Goal: Task Accomplishment & Management: Manage account settings

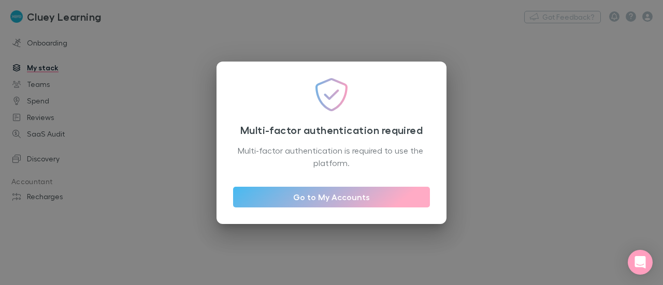
click at [100, 94] on div "Multi-factor authentication required Multi-factor authentication is required to…" at bounding box center [331, 142] width 663 height 285
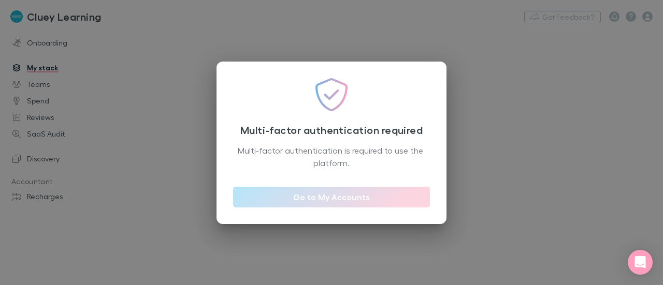
click at [320, 198] on link "Go to My Accounts" at bounding box center [331, 197] width 197 height 21
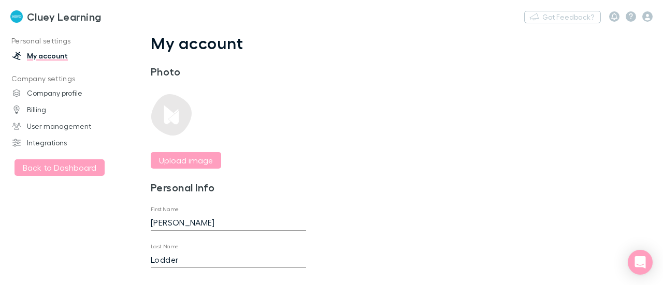
scroll to position [94, 0]
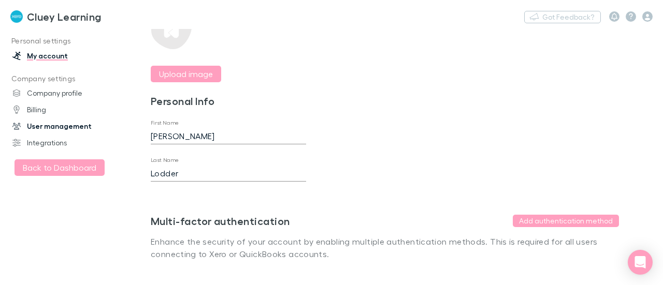
click at [39, 123] on link "User management" at bounding box center [66, 126] width 129 height 17
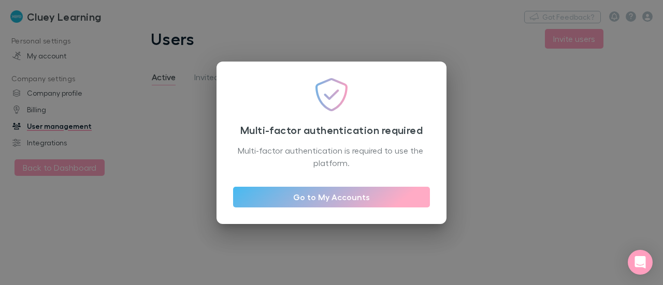
click at [569, 70] on div "Multi-factor authentication required Multi-factor authentication is required to…" at bounding box center [331, 142] width 663 height 285
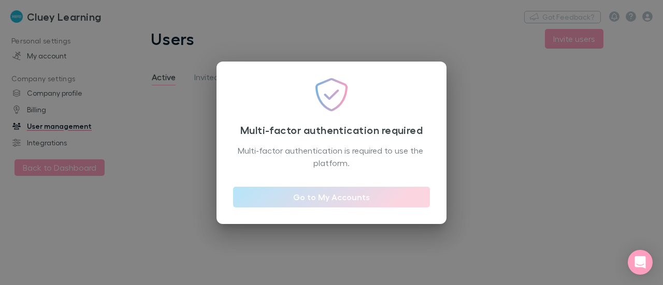
click at [361, 200] on link "Go to My Accounts" at bounding box center [331, 197] width 197 height 21
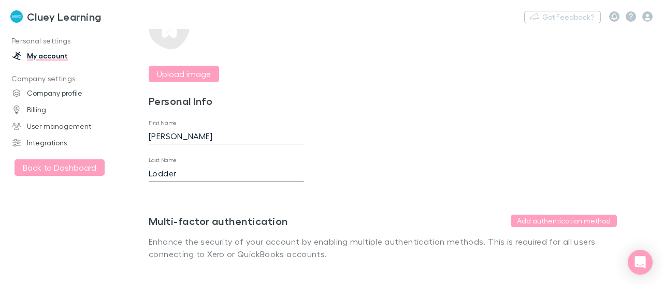
scroll to position [94, 6]
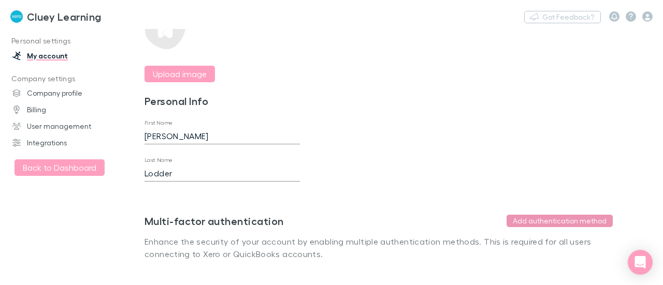
click at [573, 215] on button "Add authentication method" at bounding box center [560, 221] width 106 height 12
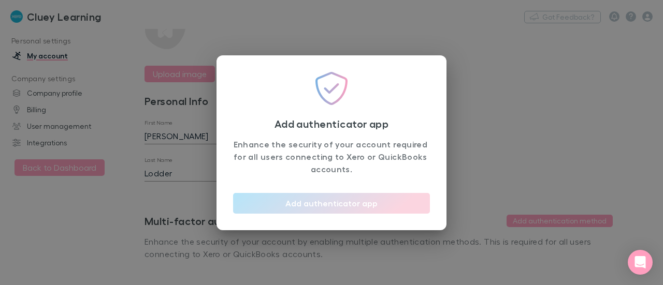
click at [330, 196] on button "Add authenticator app" at bounding box center [331, 203] width 197 height 21
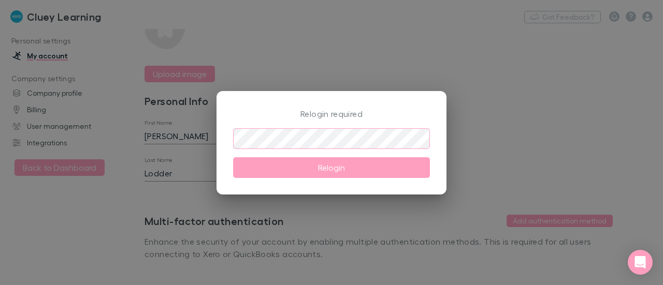
click at [430, 139] on div at bounding box center [430, 139] width 0 height 0
click at [505, 146] on div "Relogin required ​ Relogin" at bounding box center [331, 142] width 663 height 285
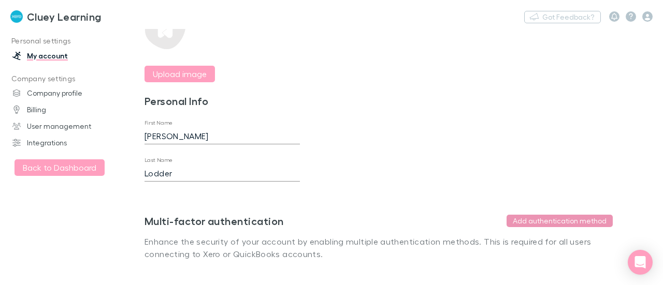
click at [524, 215] on button "Add authentication method" at bounding box center [560, 221] width 106 height 12
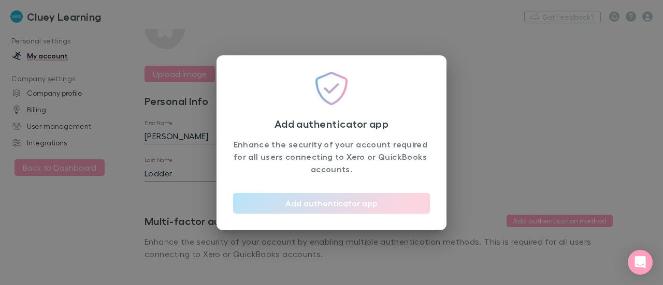
click at [359, 206] on button "Add authenticator app" at bounding box center [331, 203] width 197 height 21
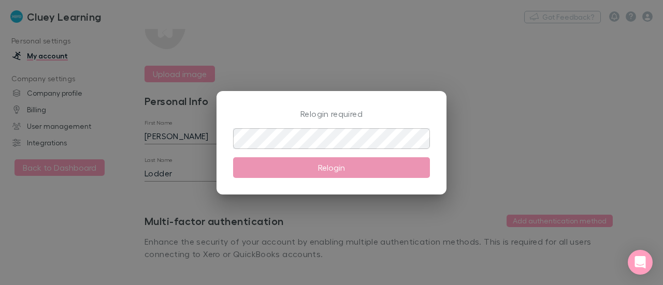
click at [318, 165] on button "Relogin" at bounding box center [331, 167] width 197 height 21
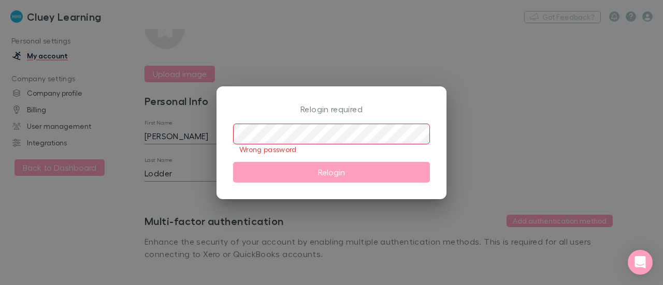
click at [509, 21] on div "Relogin required ​ Wrong password Relogin" at bounding box center [331, 142] width 663 height 285
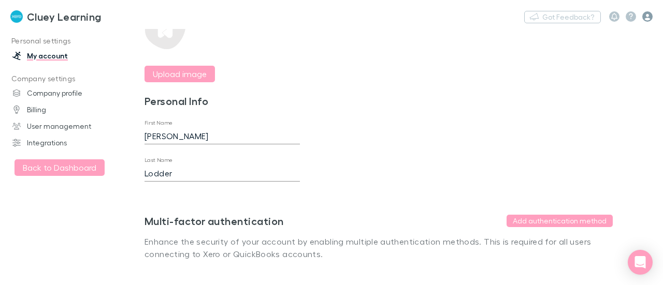
click at [645, 20] on icon "button" at bounding box center [647, 16] width 10 height 10
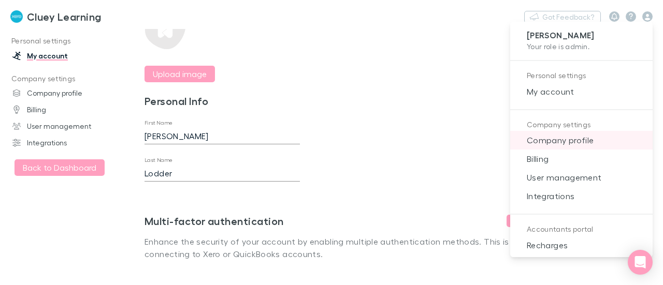
scroll to position [32, 0]
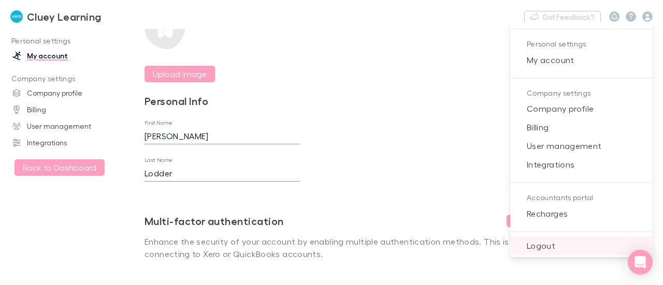
click at [554, 241] on span "Logout" at bounding box center [582, 246] width 126 height 12
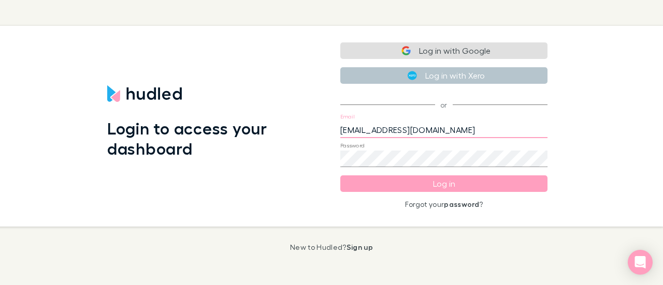
click at [483, 132] on input "clodder@clueylearning.com" at bounding box center [443, 130] width 207 height 17
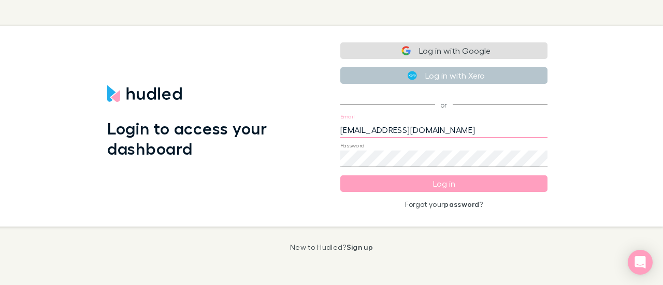
click at [483, 132] on input "clodder@clueylearning.com" at bounding box center [443, 130] width 207 height 17
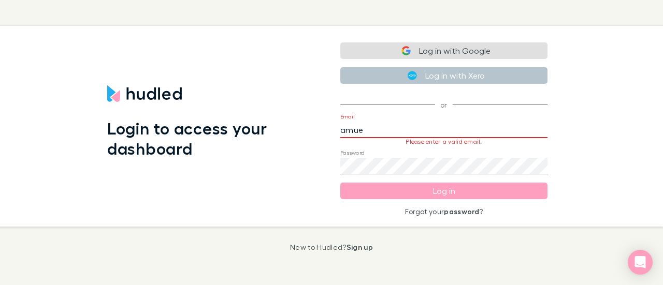
type input "amueller@clueylearning.com"
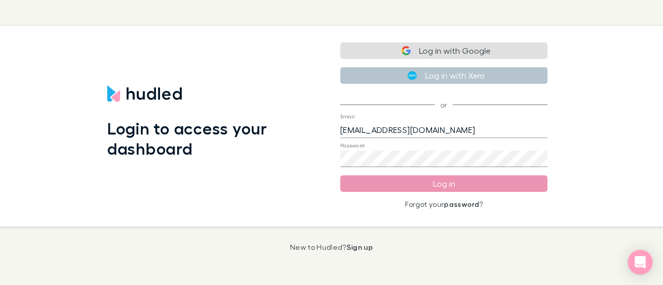
click at [451, 179] on button "Log in" at bounding box center [443, 184] width 207 height 17
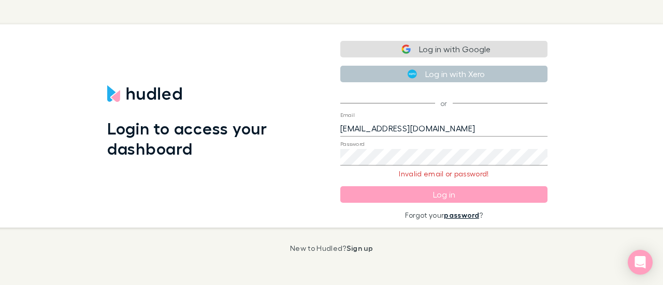
click at [471, 213] on link "password" at bounding box center [461, 215] width 35 height 9
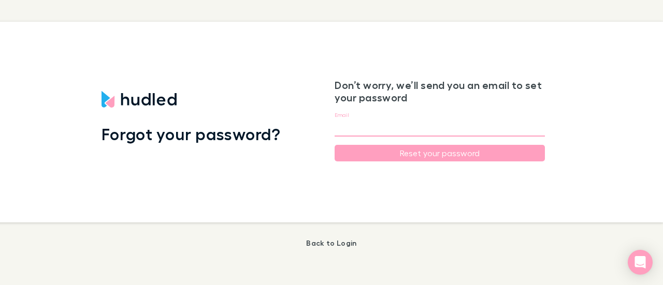
click at [397, 126] on input "Email" at bounding box center [440, 128] width 210 height 17
type input "amueller@clueylearning.com"
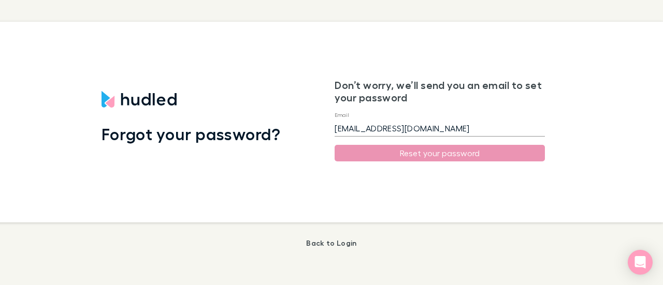
click at [391, 153] on button "Reset your password" at bounding box center [440, 153] width 210 height 17
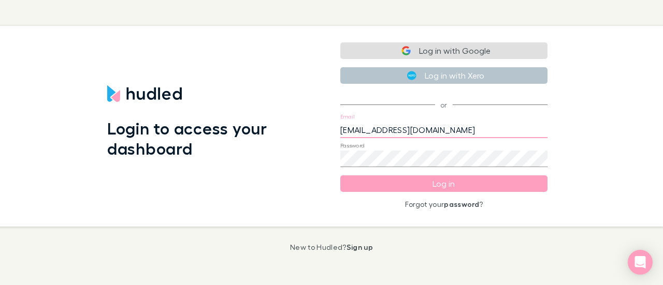
click at [481, 133] on input "[EMAIL_ADDRESS][DOMAIN_NAME]" at bounding box center [443, 130] width 207 height 17
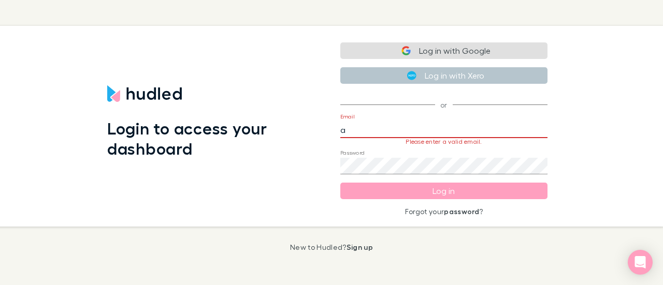
type input "[EMAIL_ADDRESS][DOMAIN_NAME]"
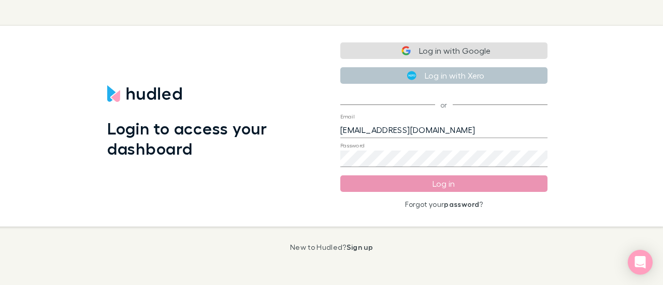
click at [423, 183] on button "Log in" at bounding box center [443, 184] width 207 height 17
